Goal: Task Accomplishment & Management: Use online tool/utility

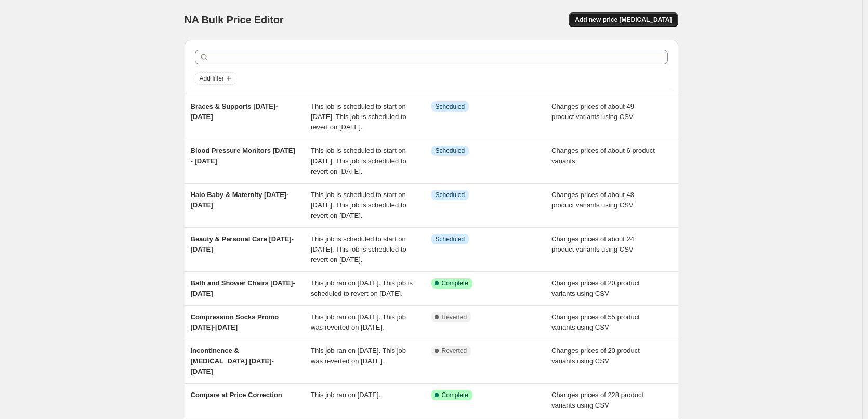
click at [605, 22] on span "Add new price [MEDICAL_DATA]" at bounding box center [623, 20] width 97 height 8
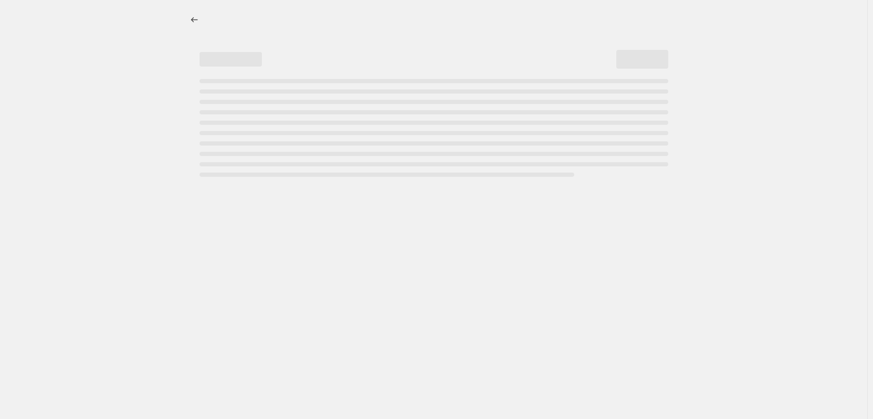
select select "percentage"
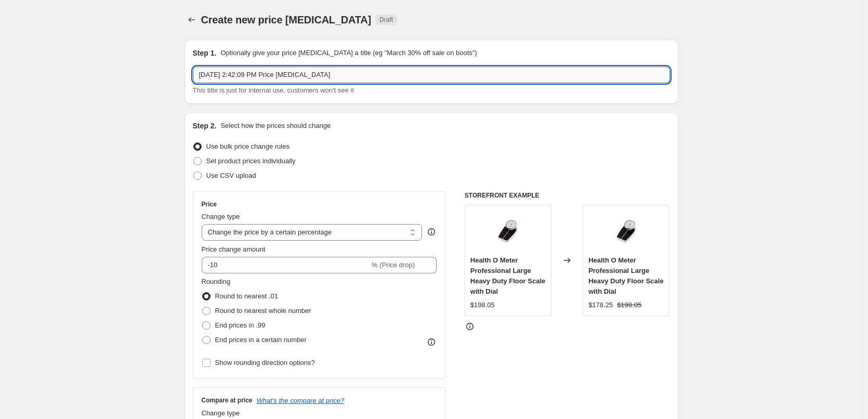
click at [352, 73] on input "[DATE] 2:42:09 PM Price [MEDICAL_DATA]" at bounding box center [431, 75] width 477 height 17
drag, startPoint x: 368, startPoint y: 73, endPoint x: 166, endPoint y: 69, distance: 201.7
type input "Occupational & Physical Therapy Equipment [DATE]-[DATE]"
click at [197, 176] on span at bounding box center [197, 175] width 8 height 8
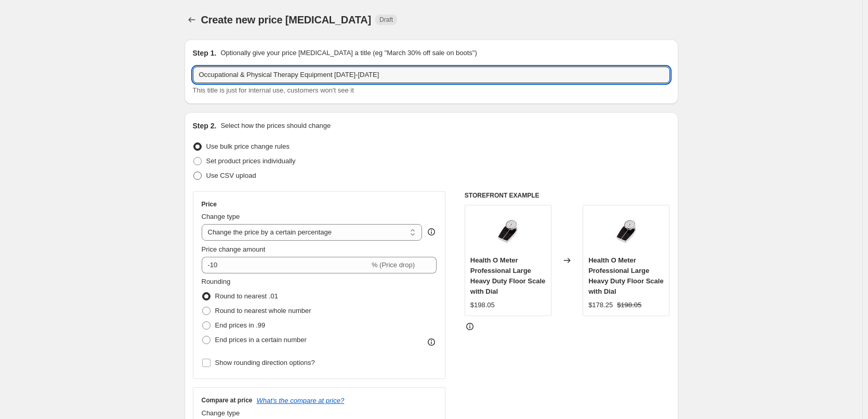
click at [194, 172] on input "Use CSV upload" at bounding box center [193, 171] width 1 height 1
radio input "true"
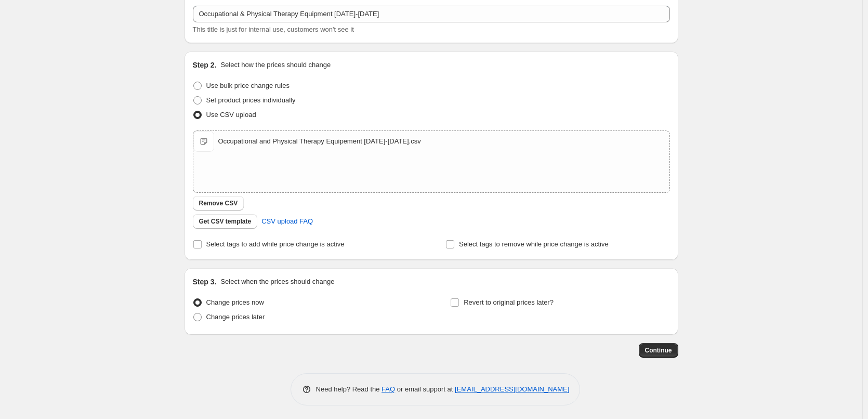
scroll to position [63, 0]
click at [201, 314] on span at bounding box center [197, 315] width 8 height 8
click at [194, 311] on input "Change prices later" at bounding box center [193, 311] width 1 height 1
radio input "true"
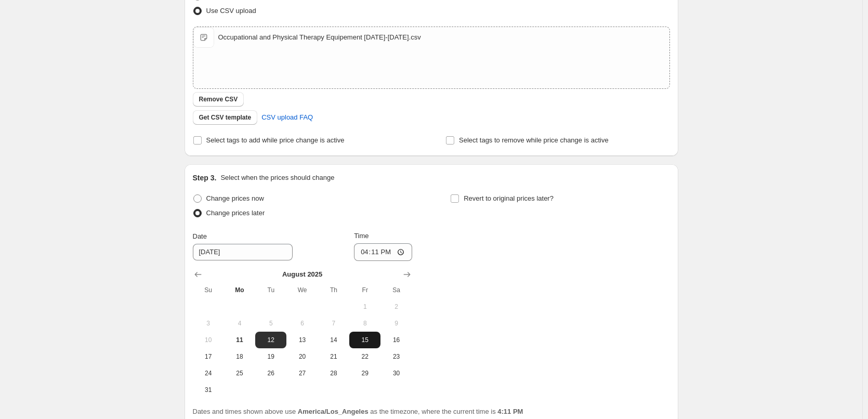
scroll to position [167, 0]
click at [408, 275] on icon "Show next month, September 2025" at bounding box center [407, 272] width 10 height 10
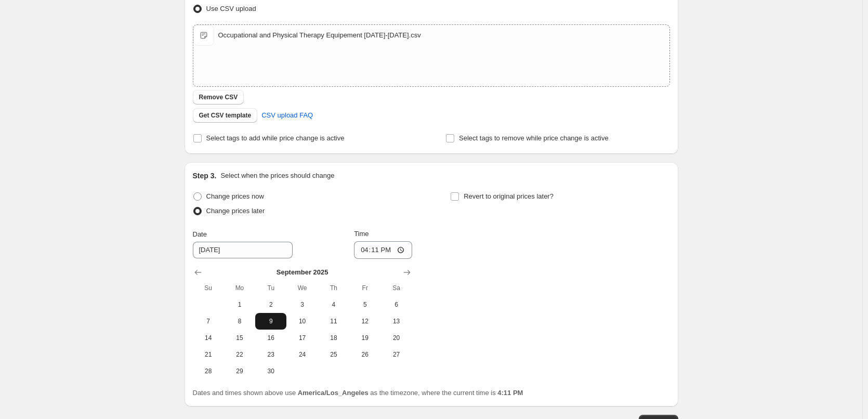
click at [275, 322] on span "9" at bounding box center [270, 321] width 23 height 8
type input "[DATE]"
click at [362, 249] on input "16:11" at bounding box center [383, 250] width 58 height 18
type input "00:00"
click at [484, 276] on div "Change prices now Change prices later Date [DATE] Time 00:00 [DATE] Su Mo Tu We…" at bounding box center [431, 284] width 477 height 190
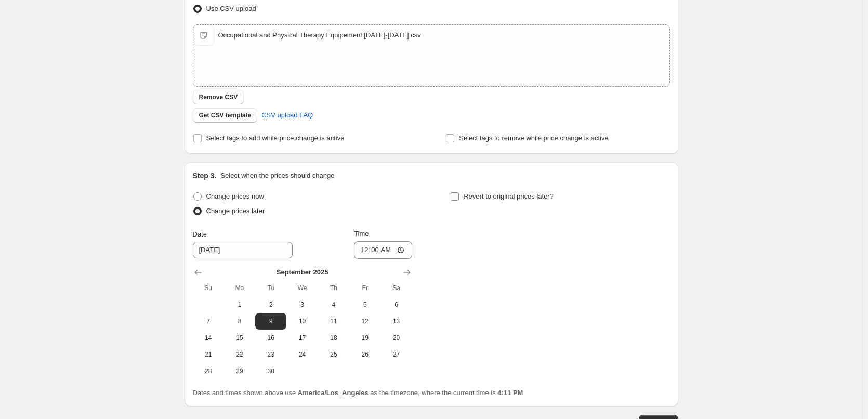
click at [459, 195] on input "Revert to original prices later?" at bounding box center [455, 196] width 8 height 8
checkbox input "true"
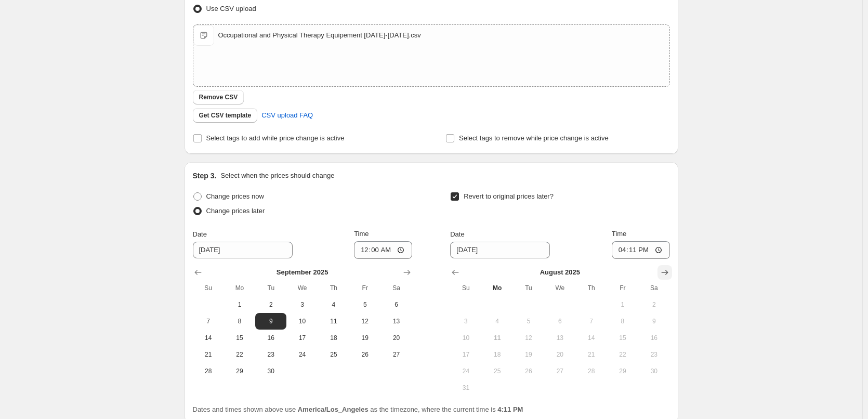
click at [665, 274] on icon "Show next month, September 2025" at bounding box center [664, 272] width 10 height 10
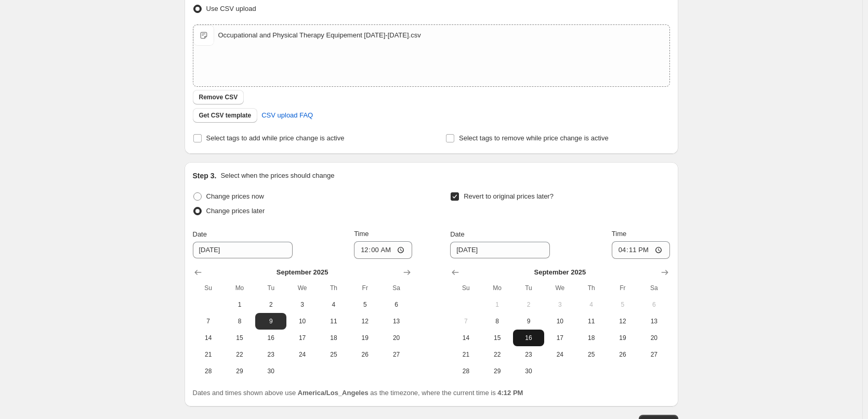
click at [530, 341] on span "16" at bounding box center [528, 338] width 23 height 8
type input "[DATE]"
click at [623, 248] on input "16:11" at bounding box center [641, 250] width 58 height 18
type input "00:01"
click at [741, 240] on div "Create new price [MEDICAL_DATA]. This page is ready Create new price [MEDICAL_D…" at bounding box center [431, 162] width 862 height 659
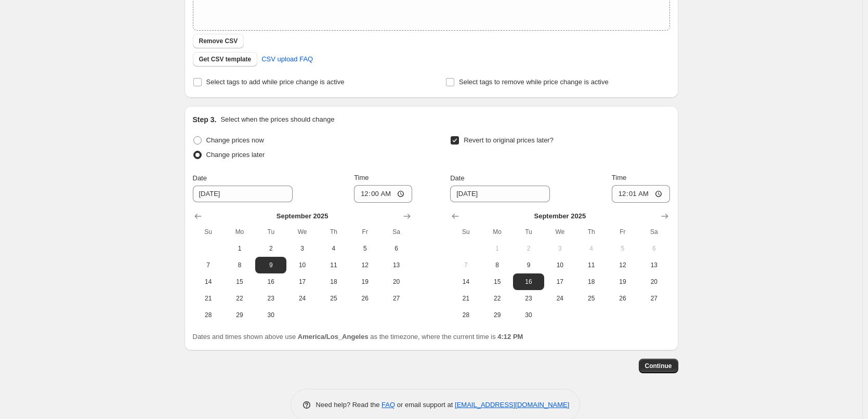
scroll to position [241, 0]
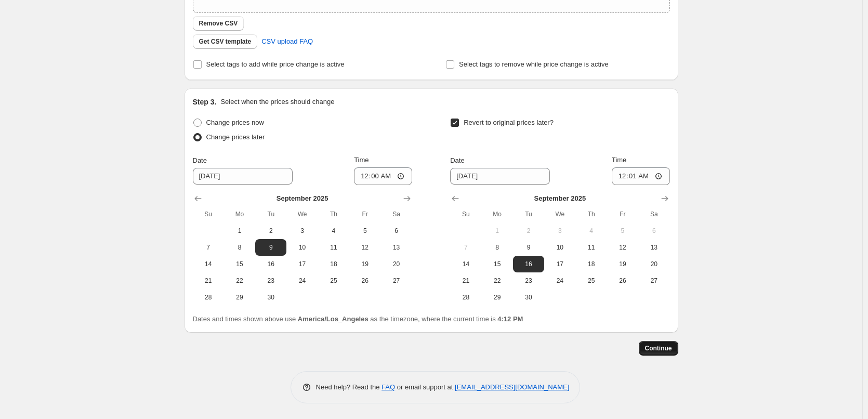
click at [652, 349] on span "Continue" at bounding box center [658, 348] width 27 height 8
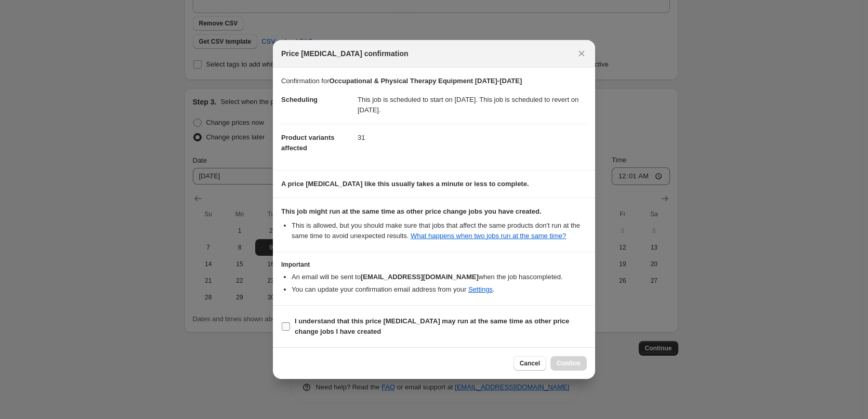
click at [288, 331] on input "I understand that this price [MEDICAL_DATA] may run at the same time as other p…" at bounding box center [286, 326] width 8 height 8
checkbox input "true"
click at [561, 367] on span "Confirm" at bounding box center [569, 363] width 24 height 8
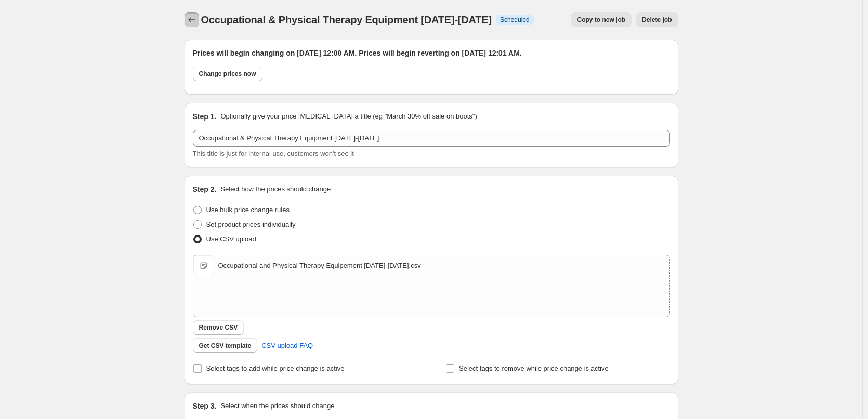
click at [191, 22] on icon "Price change jobs" at bounding box center [192, 20] width 10 height 10
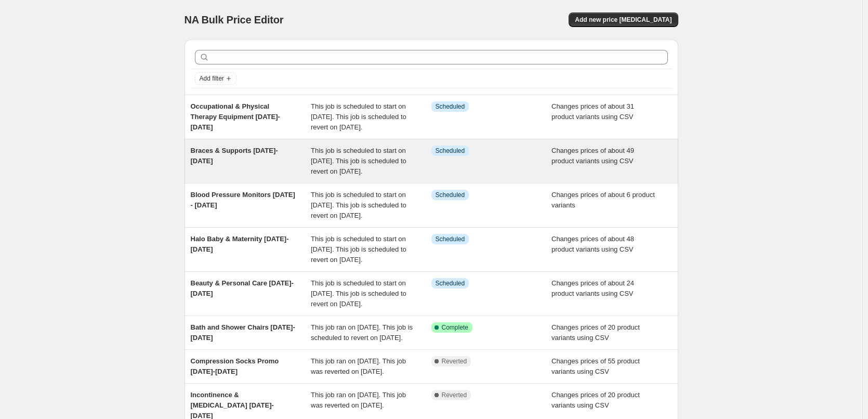
click at [337, 176] on div "This job is scheduled to start on [DATE]. This job is scheduled to revert on [D…" at bounding box center [371, 161] width 121 height 31
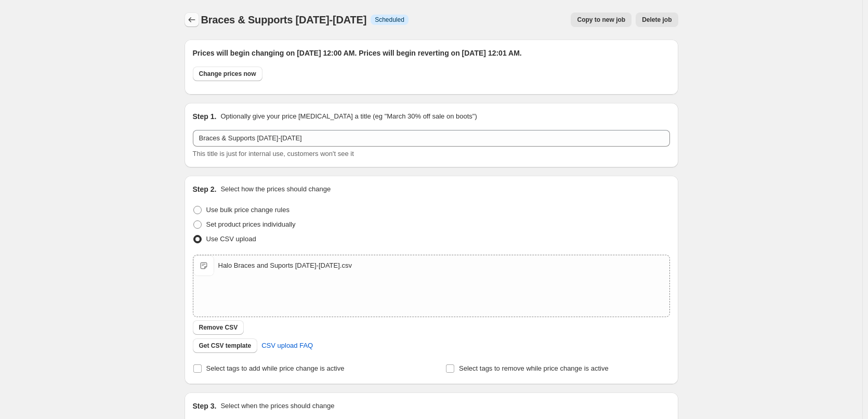
click at [192, 19] on icon "Price change jobs" at bounding box center [191, 19] width 7 height 5
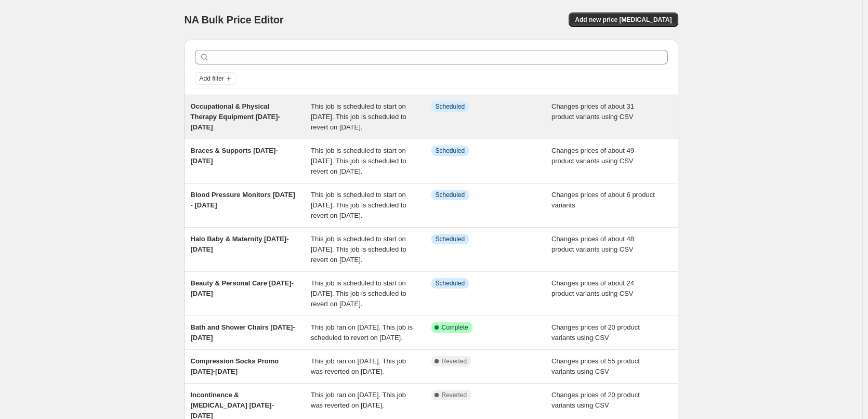
click at [363, 120] on span "This job is scheduled to start on [DATE]. This job is scheduled to revert on [D…" at bounding box center [359, 116] width 96 height 29
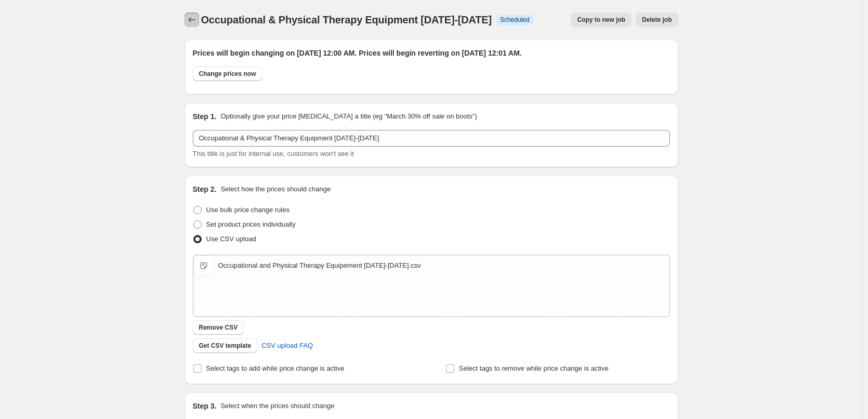
click at [190, 22] on icon "Price change jobs" at bounding box center [192, 20] width 10 height 10
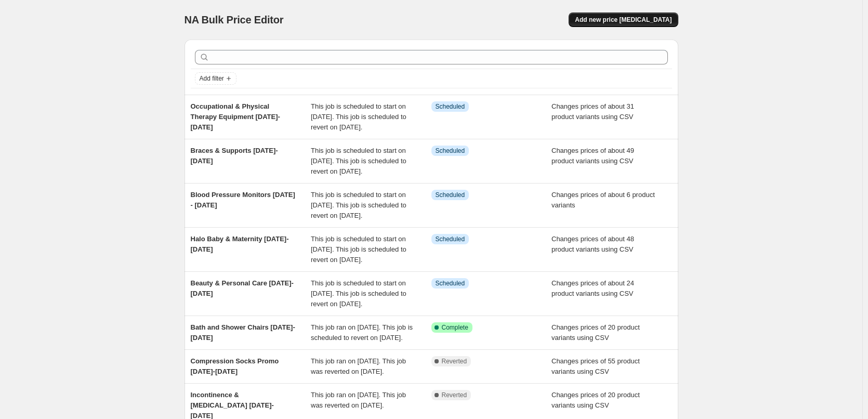
click at [654, 19] on span "Add new price [MEDICAL_DATA]" at bounding box center [623, 20] width 97 height 8
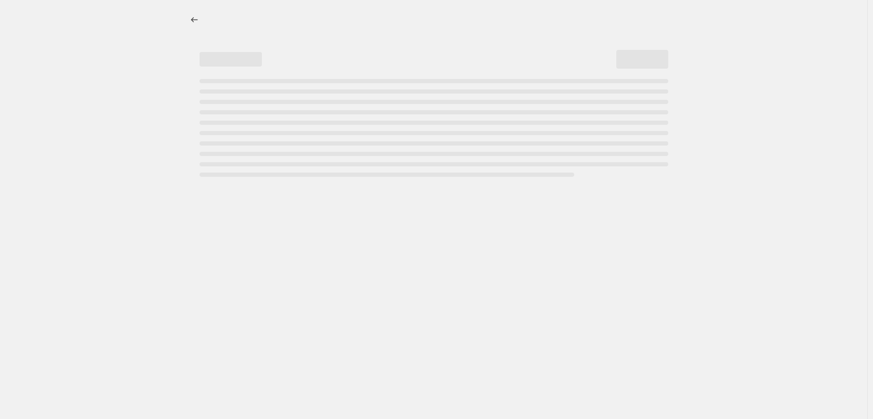
select select "percentage"
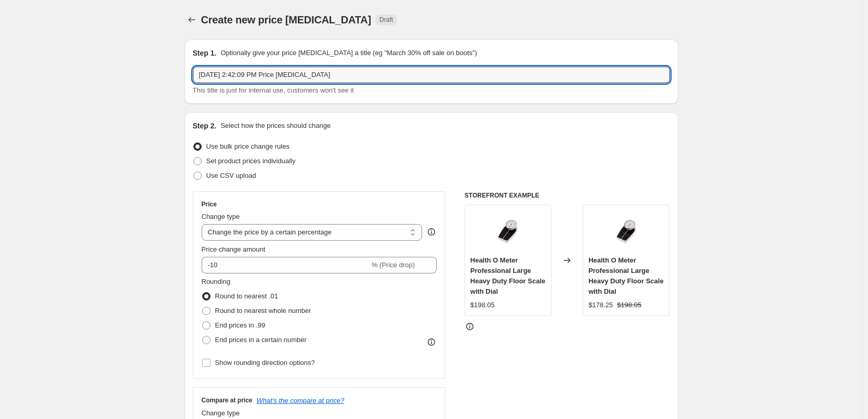
drag, startPoint x: 350, startPoint y: 76, endPoint x: 141, endPoint y: 25, distance: 214.5
type input "[MEDICAL_DATA] [DATE]-[DATE]"
click at [199, 176] on span at bounding box center [197, 175] width 8 height 8
click at [194, 172] on input "Use CSV upload" at bounding box center [193, 171] width 1 height 1
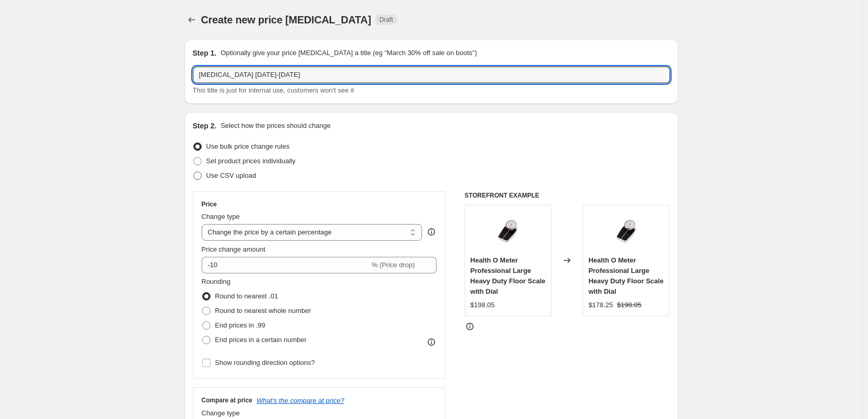
radio input "true"
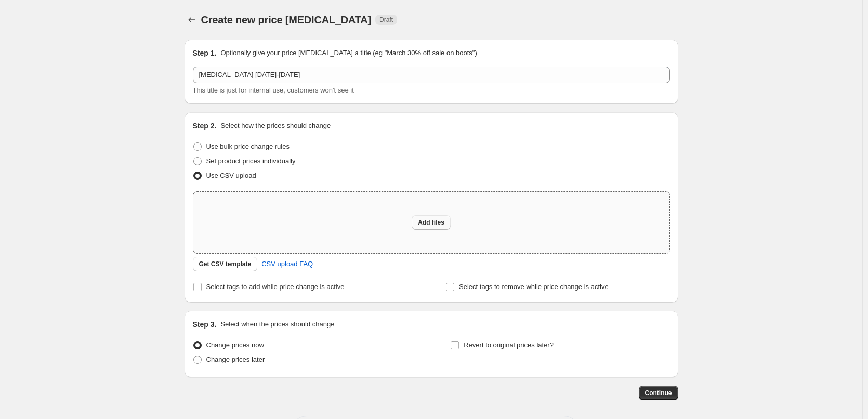
click at [438, 224] on span "Add files" at bounding box center [431, 222] width 27 height 8
type input "C:\fakepath\Halo [MEDICAL_DATA] [DATE]-[DATE].csv"
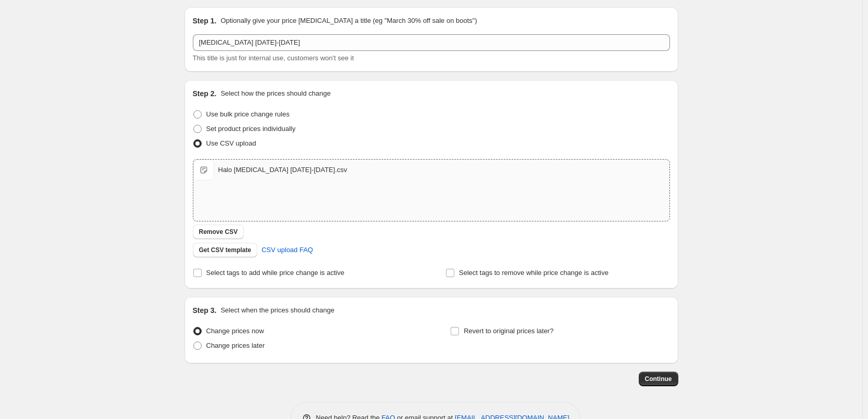
scroll to position [63, 0]
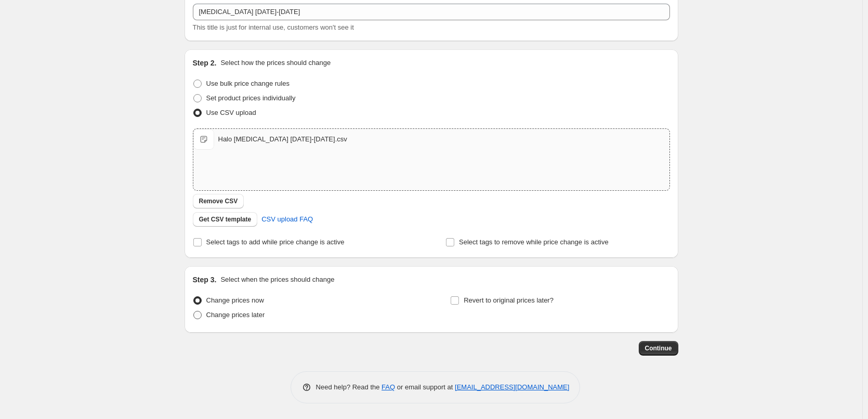
click at [200, 314] on span at bounding box center [197, 315] width 8 height 8
click at [194, 311] on input "Change prices later" at bounding box center [193, 311] width 1 height 1
radio input "true"
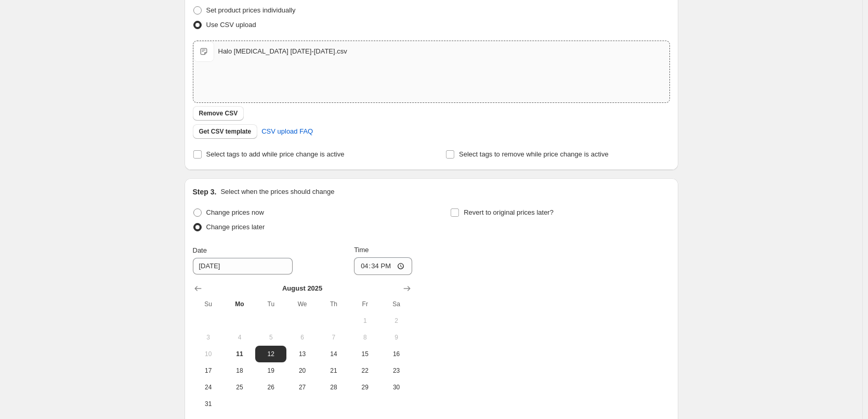
scroll to position [219, 0]
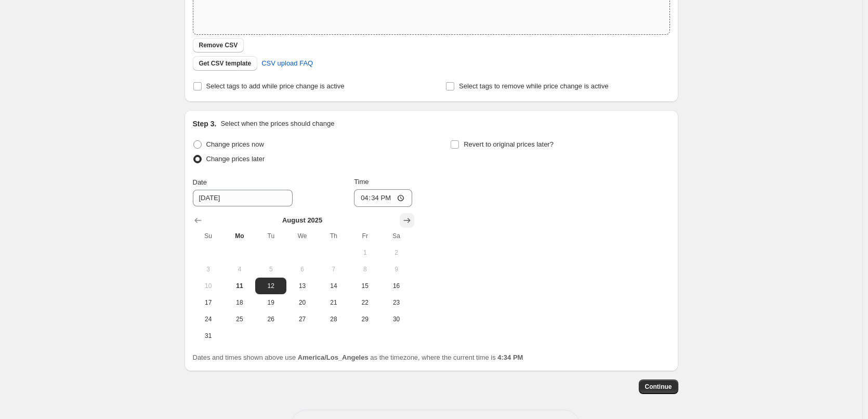
click at [412, 219] on icon "Show next month, September 2025" at bounding box center [407, 220] width 10 height 10
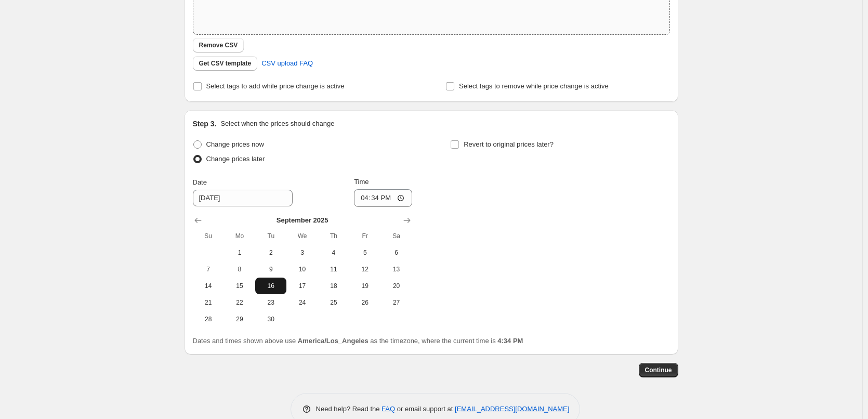
click at [272, 286] on span "16" at bounding box center [270, 286] width 23 height 8
type input "[DATE]"
click at [363, 201] on input "16:34" at bounding box center [383, 198] width 58 height 18
type input "00:00"
click at [457, 146] on input "Revert to original prices later?" at bounding box center [455, 144] width 8 height 8
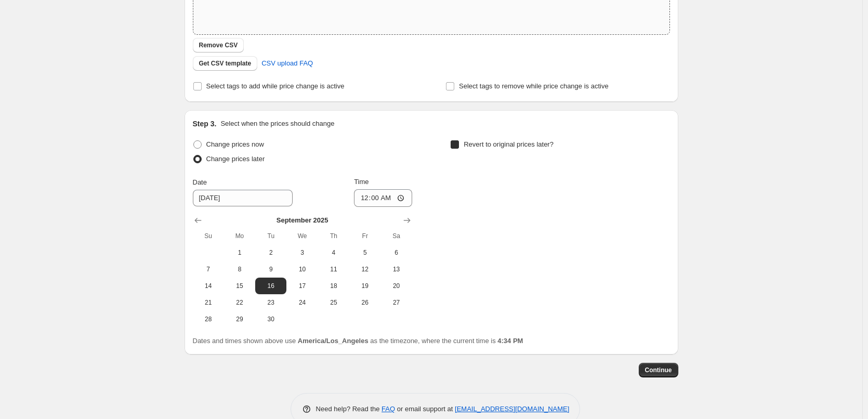
checkbox input "true"
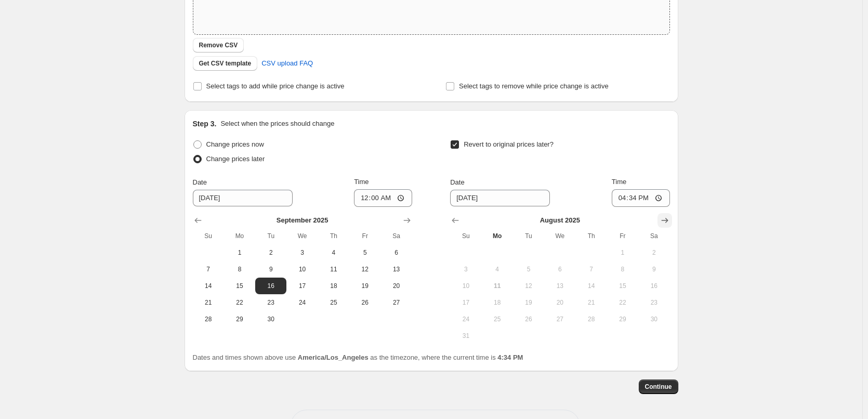
click at [669, 219] on icon "Show next month, September 2025" at bounding box center [664, 220] width 10 height 10
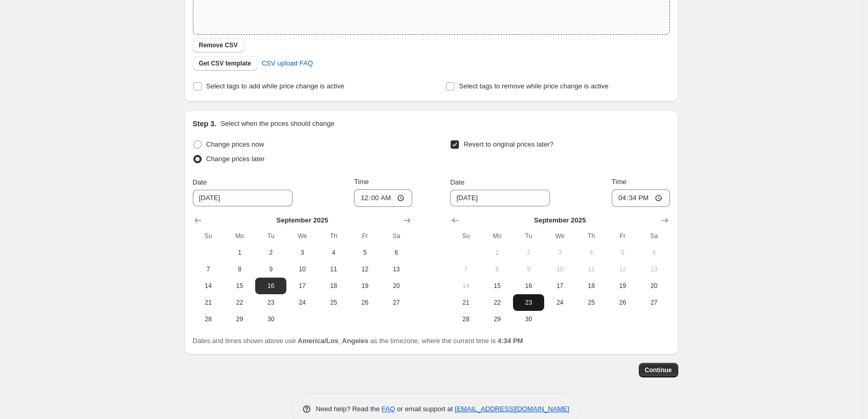
click at [530, 303] on span "23" at bounding box center [528, 302] width 23 height 8
type input "[DATE]"
click at [618, 199] on input "16:34" at bounding box center [641, 198] width 58 height 18
type input "00:01"
click at [799, 220] on div "Create new price [MEDICAL_DATA]. This page is ready Create new price [MEDICAL_D…" at bounding box center [431, 110] width 862 height 659
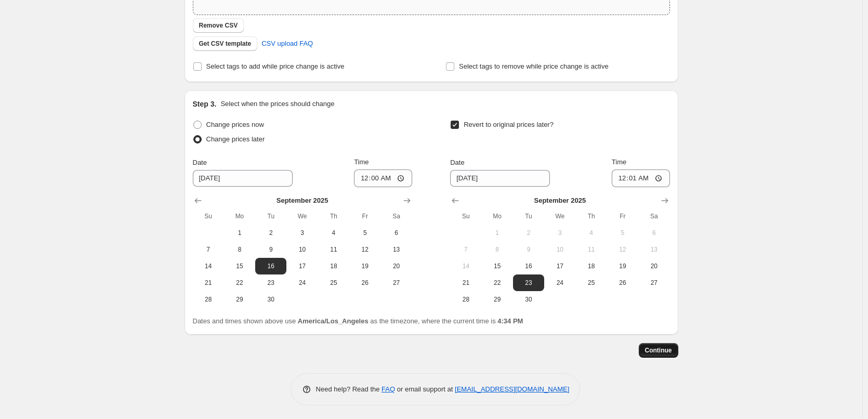
scroll to position [241, 0]
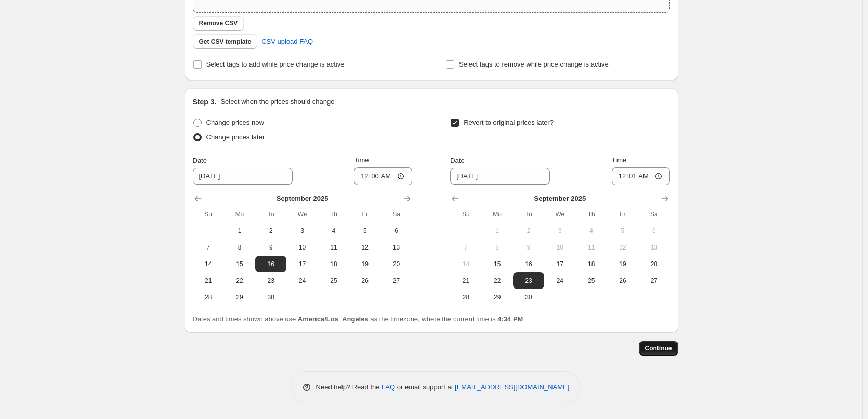
click at [664, 350] on span "Continue" at bounding box center [658, 348] width 27 height 8
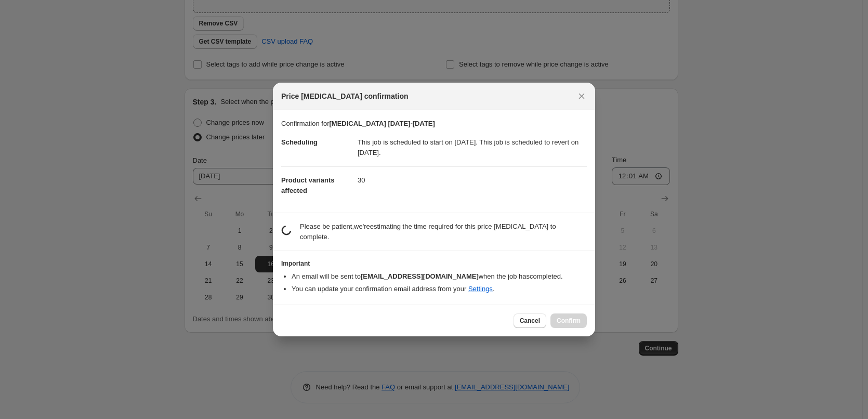
scroll to position [0, 0]
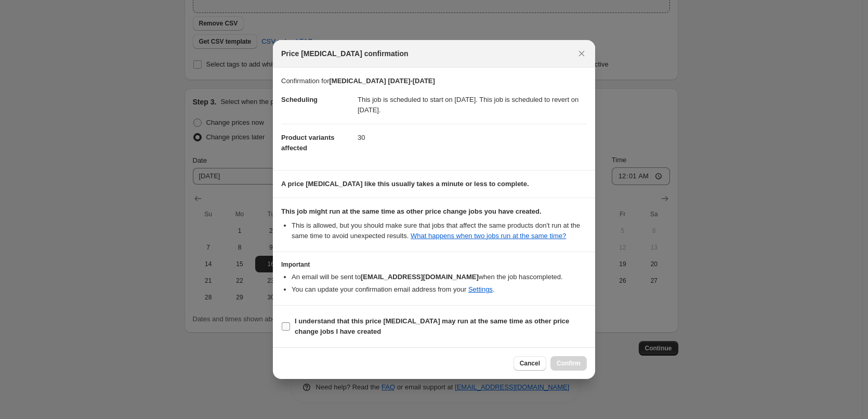
click at [285, 331] on input "I understand that this price [MEDICAL_DATA] may run at the same time as other p…" at bounding box center [286, 326] width 8 height 8
checkbox input "true"
click at [562, 367] on span "Confirm" at bounding box center [569, 363] width 24 height 8
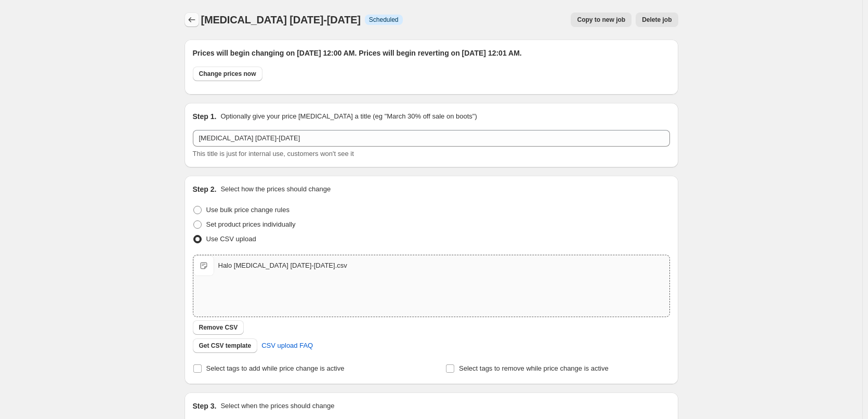
click at [189, 19] on button "Price change jobs" at bounding box center [191, 19] width 15 height 15
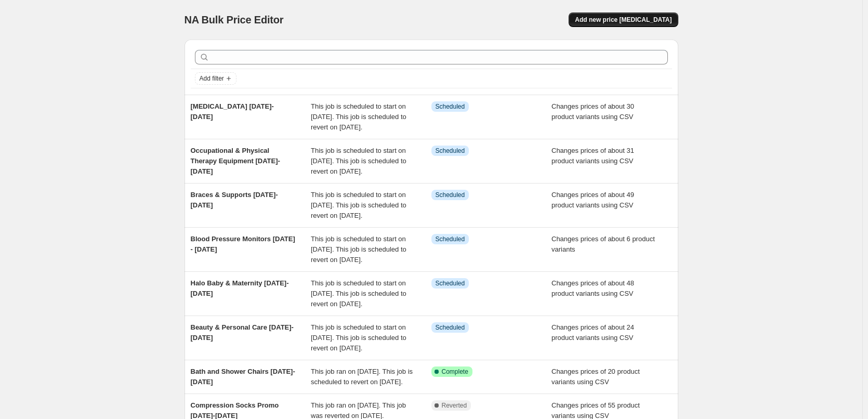
click at [648, 18] on span "Add new price [MEDICAL_DATA]" at bounding box center [623, 20] width 97 height 8
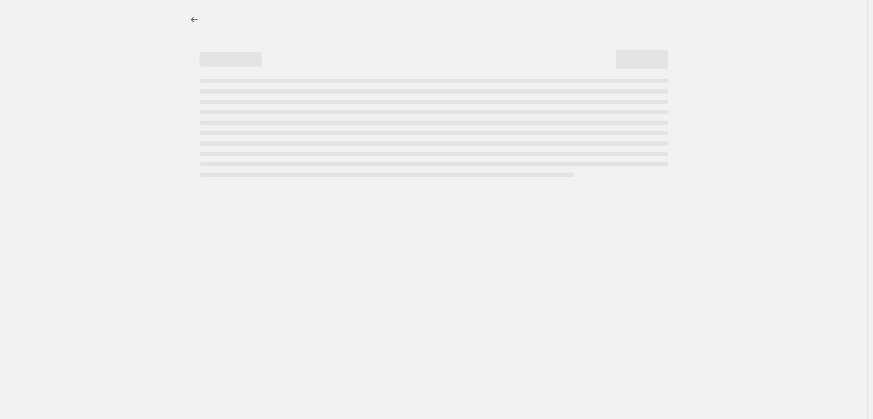
select select "percentage"
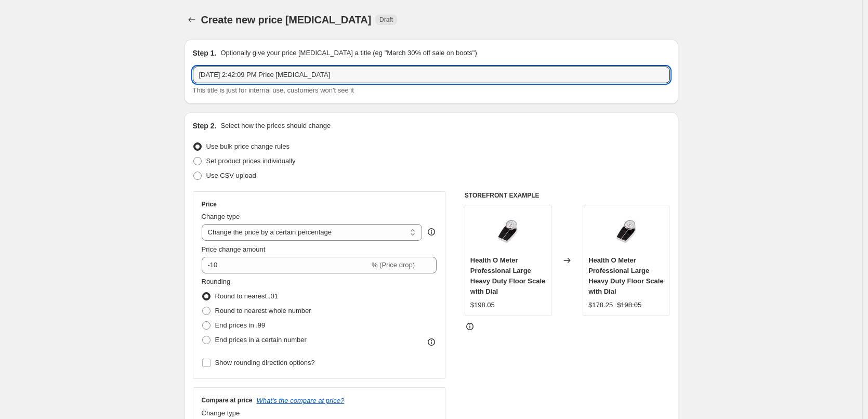
drag, startPoint x: 375, startPoint y: 72, endPoint x: 134, endPoint y: 73, distance: 241.1
type input "Commodes [DATE]-[DATE]"
click at [199, 178] on span at bounding box center [197, 175] width 8 height 8
click at [194, 172] on input "Use CSV upload" at bounding box center [193, 171] width 1 height 1
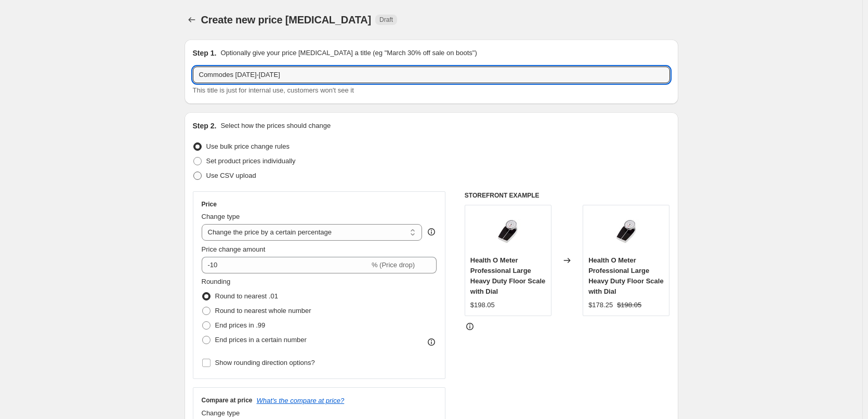
radio input "true"
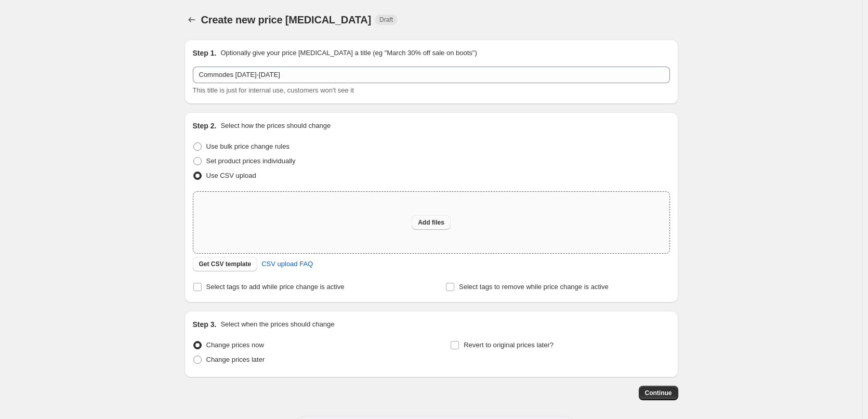
click at [431, 224] on span "Add files" at bounding box center [431, 222] width 27 height 8
type input "C:\fakepath\Halo Commodes [DATE]-[DATE].csv"
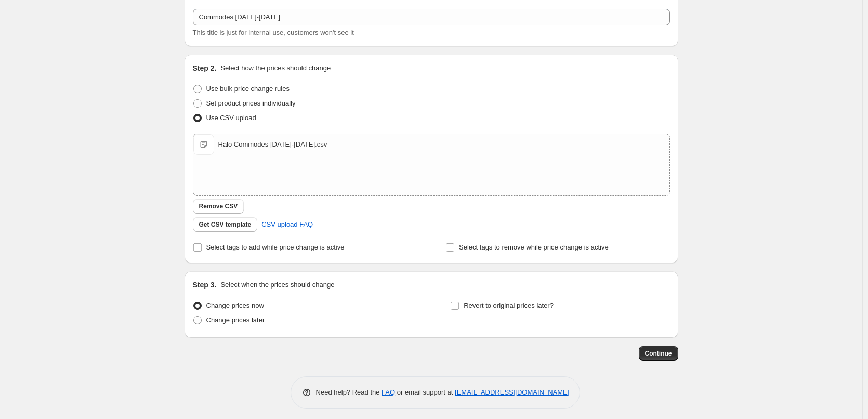
scroll to position [63, 0]
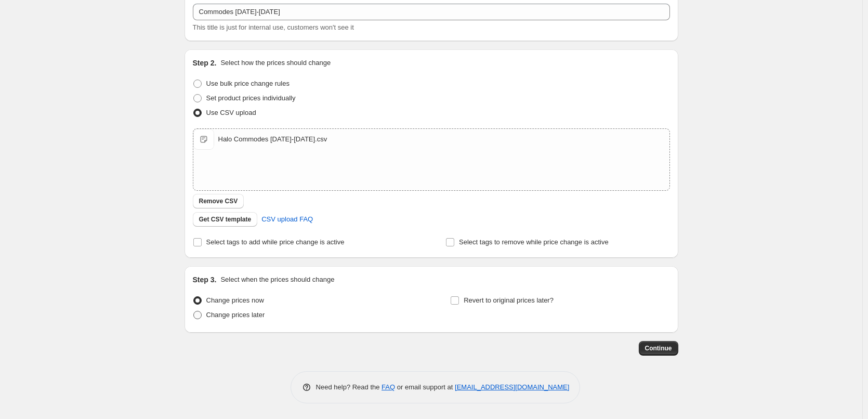
click at [201, 319] on span at bounding box center [197, 315] width 8 height 8
click at [194, 311] on input "Change prices later" at bounding box center [193, 311] width 1 height 1
radio input "true"
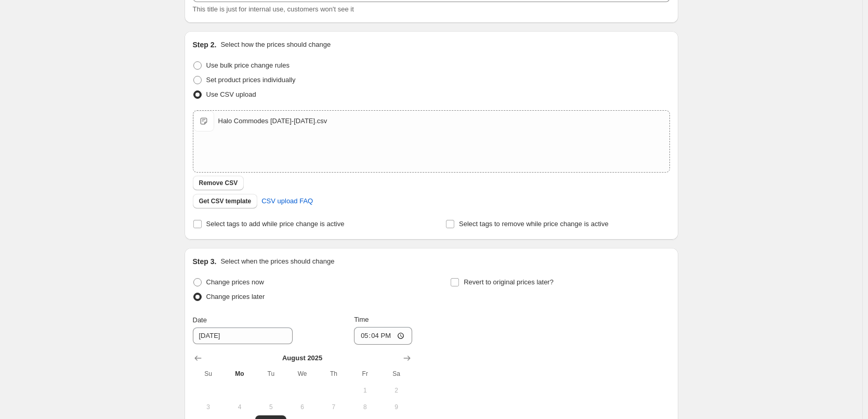
scroll to position [219, 0]
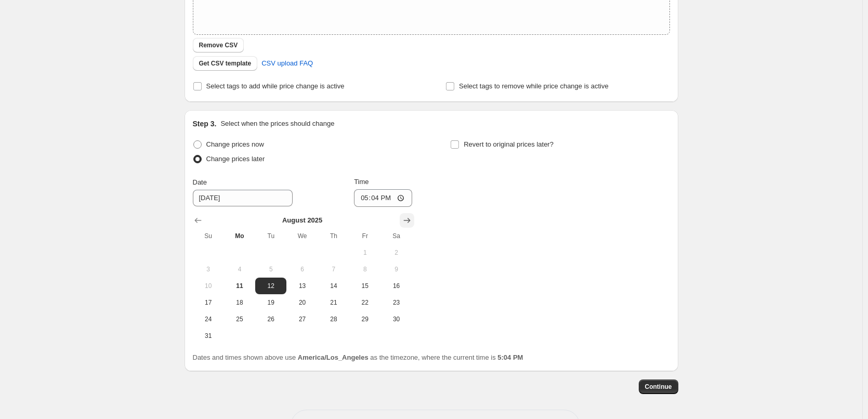
click at [408, 218] on icon "Show next month, September 2025" at bounding box center [407, 220] width 10 height 10
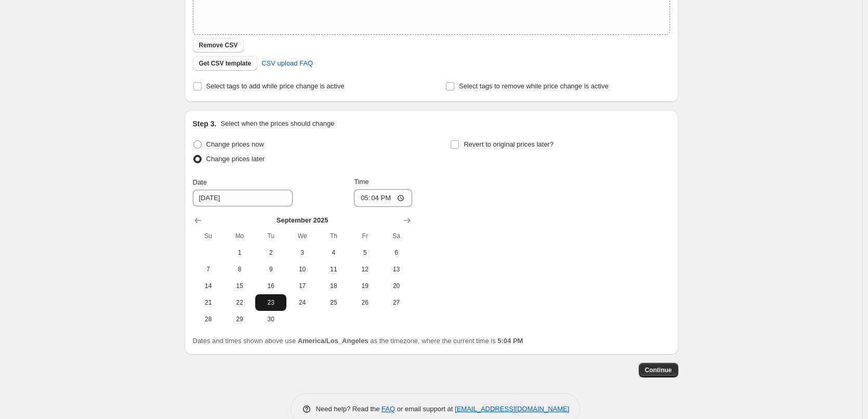
click at [272, 302] on span "23" at bounding box center [270, 302] width 23 height 8
type input "[DATE]"
click at [365, 199] on input "17:04" at bounding box center [383, 198] width 58 height 18
type input "00:00"
click at [459, 143] on input "Revert to original prices later?" at bounding box center [455, 144] width 8 height 8
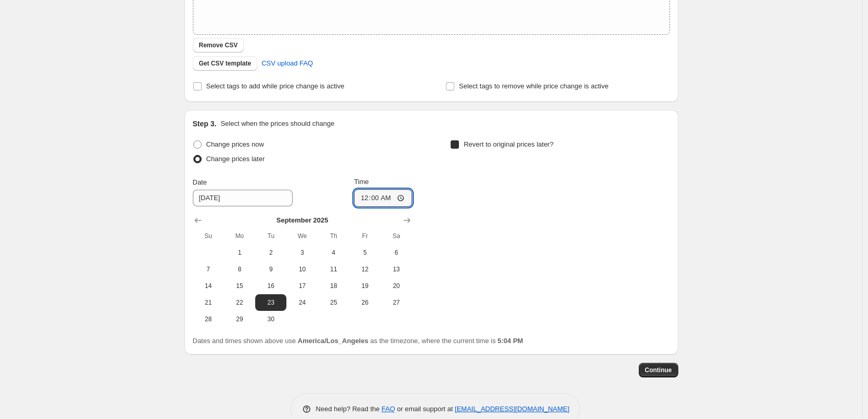
checkbox input "true"
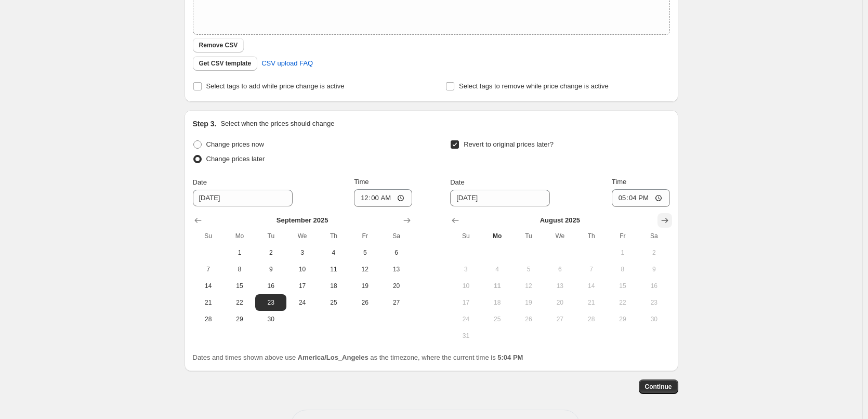
click at [664, 220] on icon "Show next month, September 2025" at bounding box center [664, 220] width 10 height 10
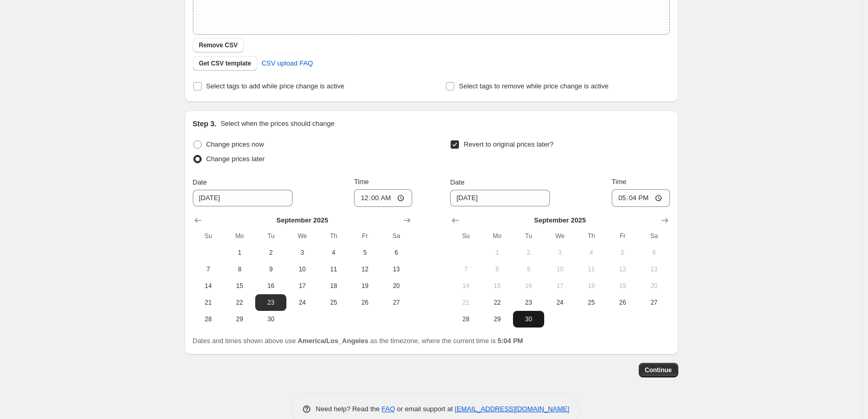
click at [532, 320] on span "30" at bounding box center [528, 319] width 23 height 8
type input "[DATE]"
click at [619, 198] on input "17:04" at bounding box center [641, 198] width 58 height 18
type input "00:01"
click at [806, 255] on div "Create new price [MEDICAL_DATA]. This page is ready Create new price [MEDICAL_D…" at bounding box center [431, 110] width 862 height 659
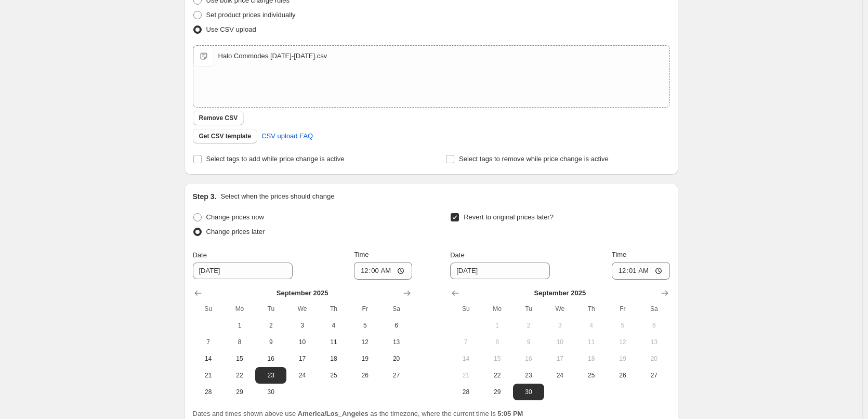
scroll to position [241, 0]
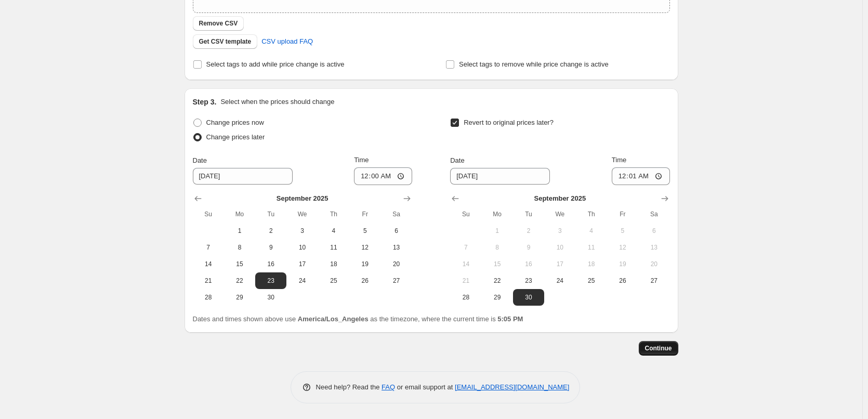
click at [665, 349] on span "Continue" at bounding box center [658, 348] width 27 height 8
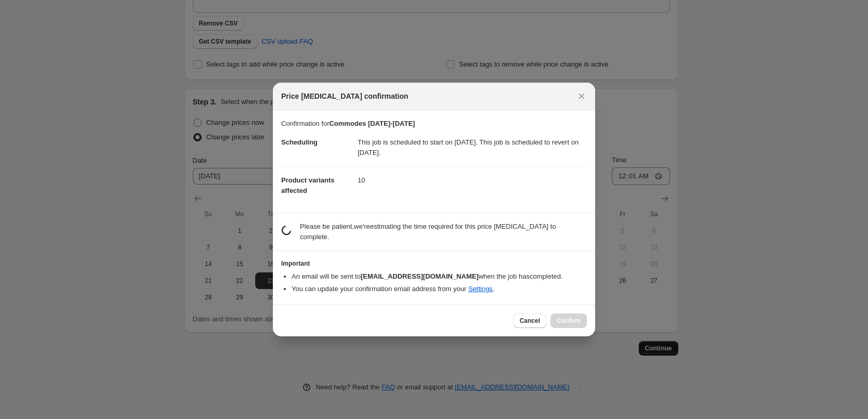
scroll to position [0, 0]
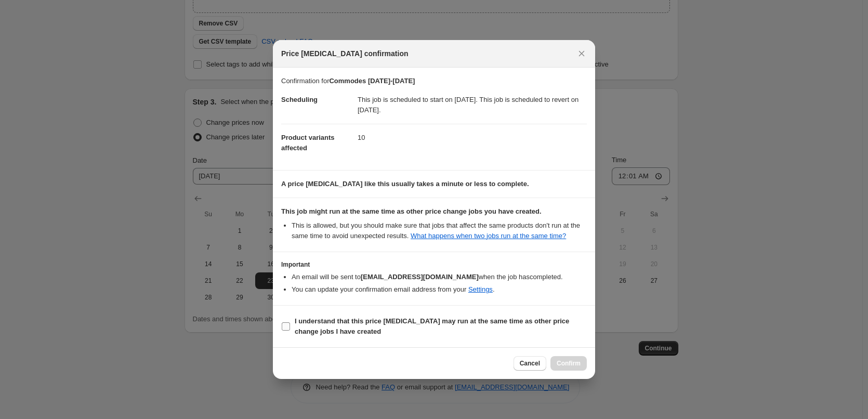
click at [286, 331] on input "I understand that this price [MEDICAL_DATA] may run at the same time as other p…" at bounding box center [286, 326] width 8 height 8
checkbox input "true"
click at [567, 367] on span "Confirm" at bounding box center [569, 363] width 24 height 8
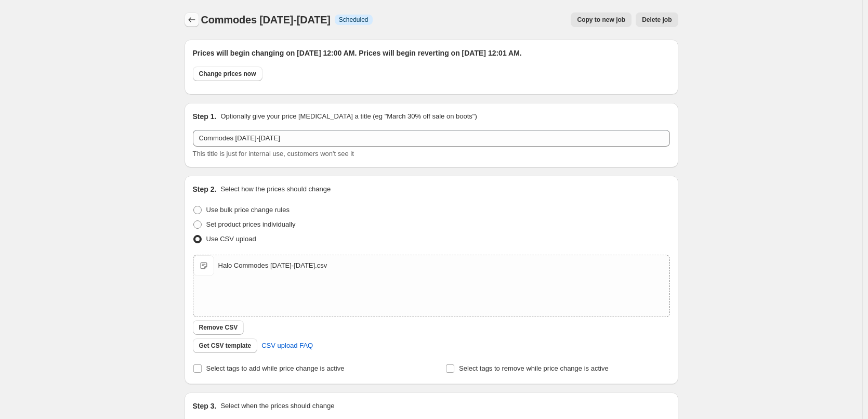
click at [194, 24] on icon "Price change jobs" at bounding box center [192, 20] width 10 height 10
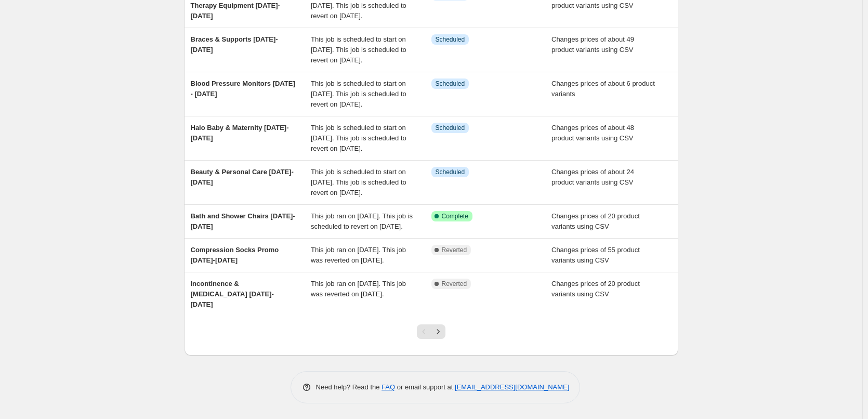
scroll to position [260, 0]
